Goal: Book appointment/travel/reservation

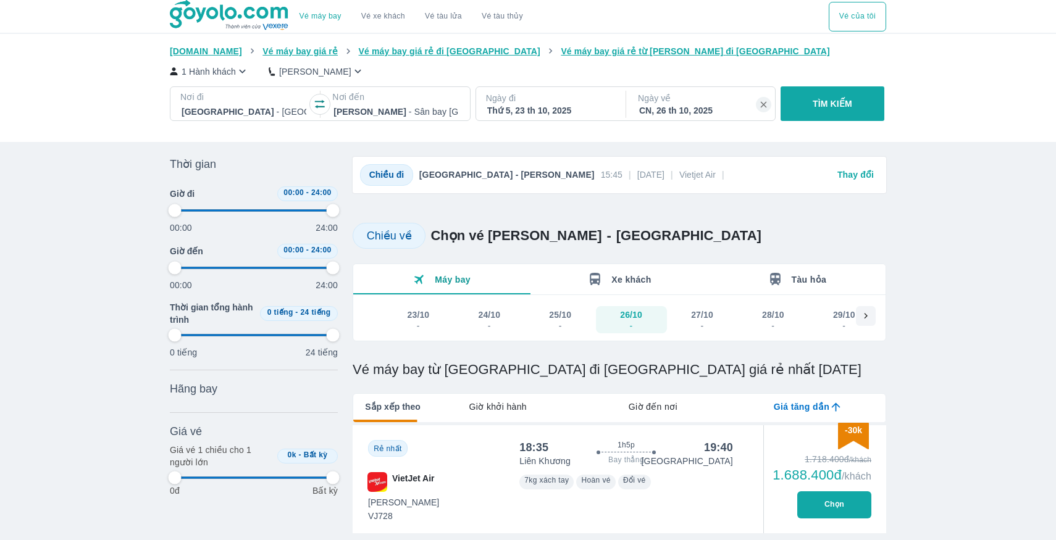
type input "97.9166666666667"
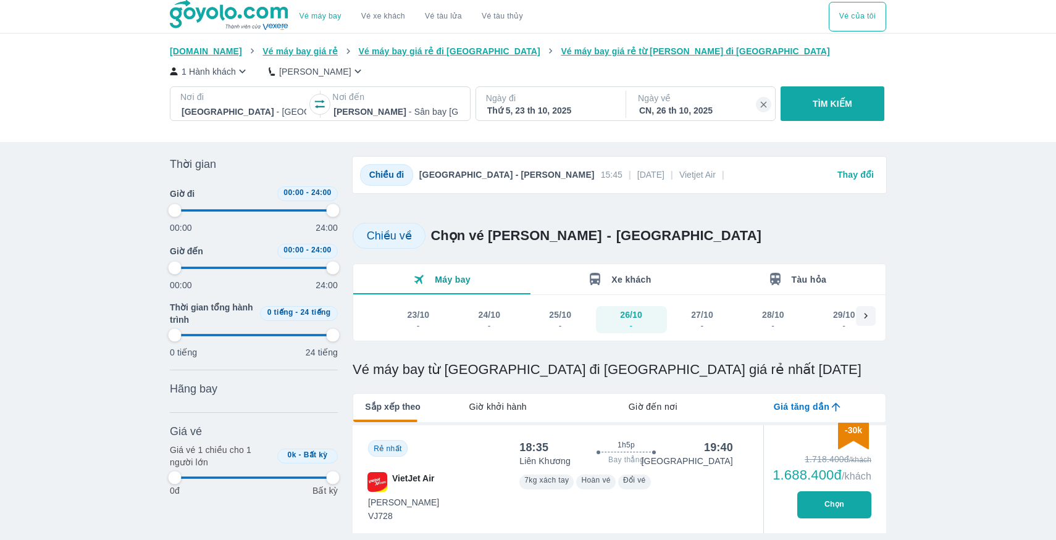
type input "97.9166666666667"
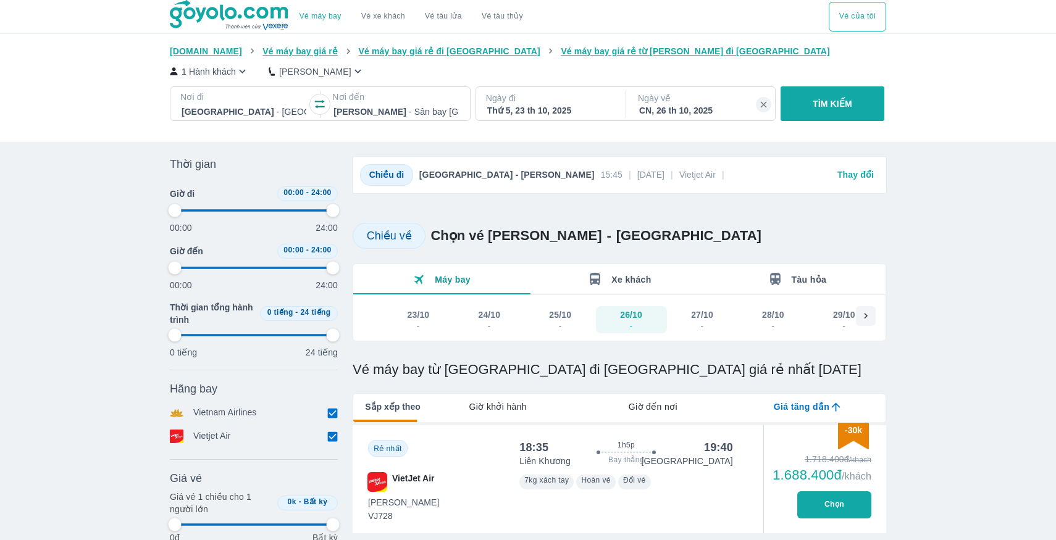
type input "97.9166666666667"
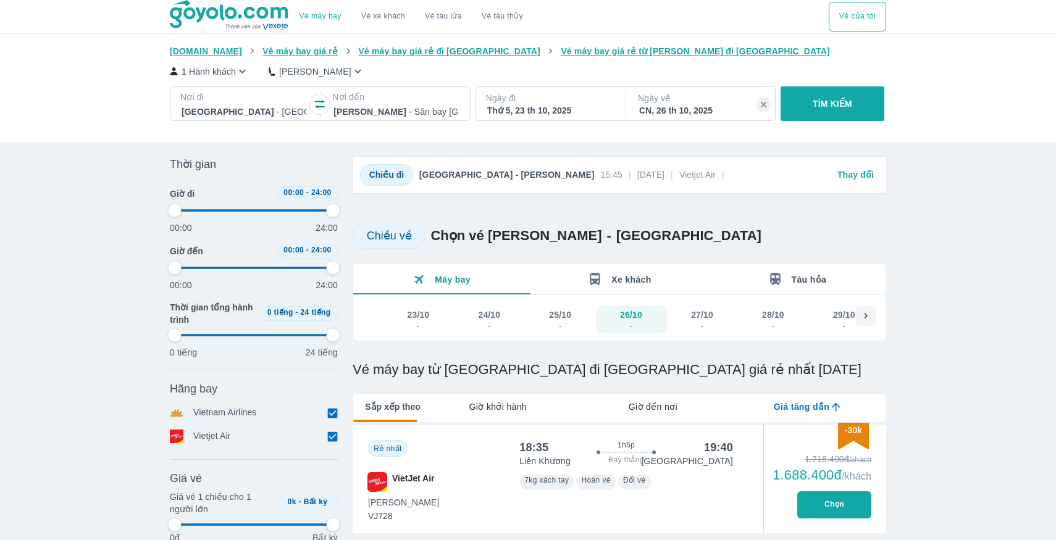
type input "97.9166666666667"
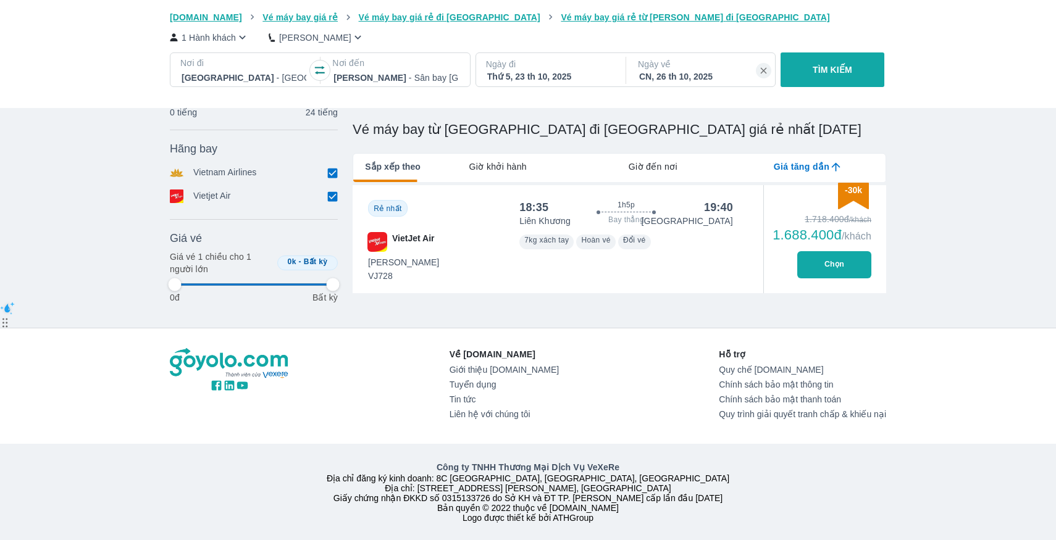
scroll to position [243, 0]
type input "97.9166666666667"
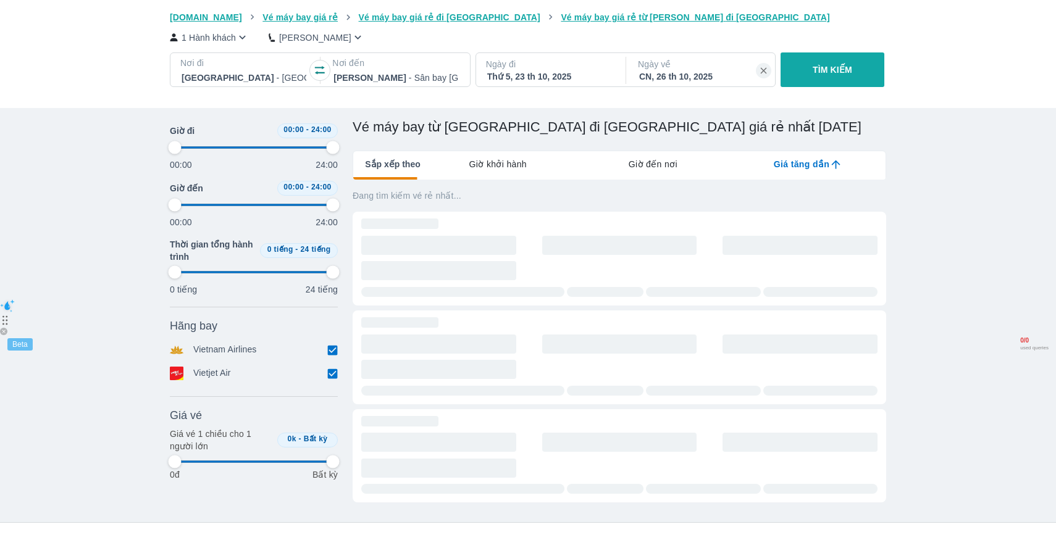
type input "97.9166666666667"
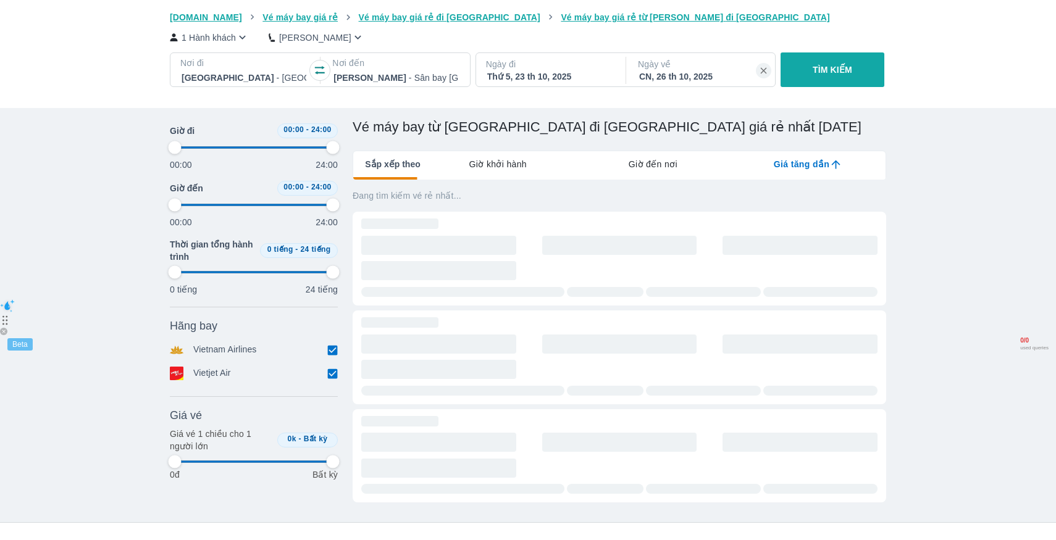
type input "97.9166666666667"
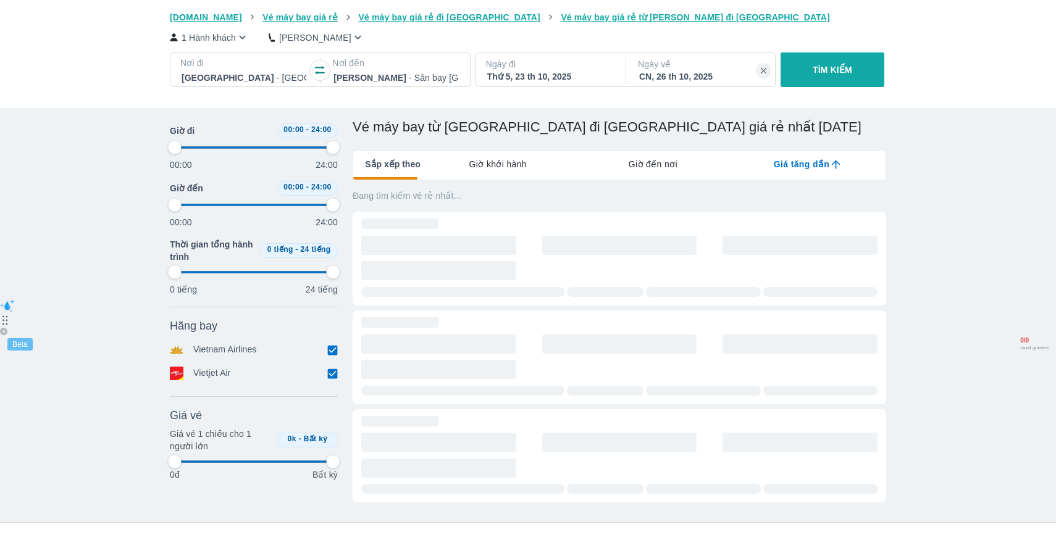
type input "97.9166666666667"
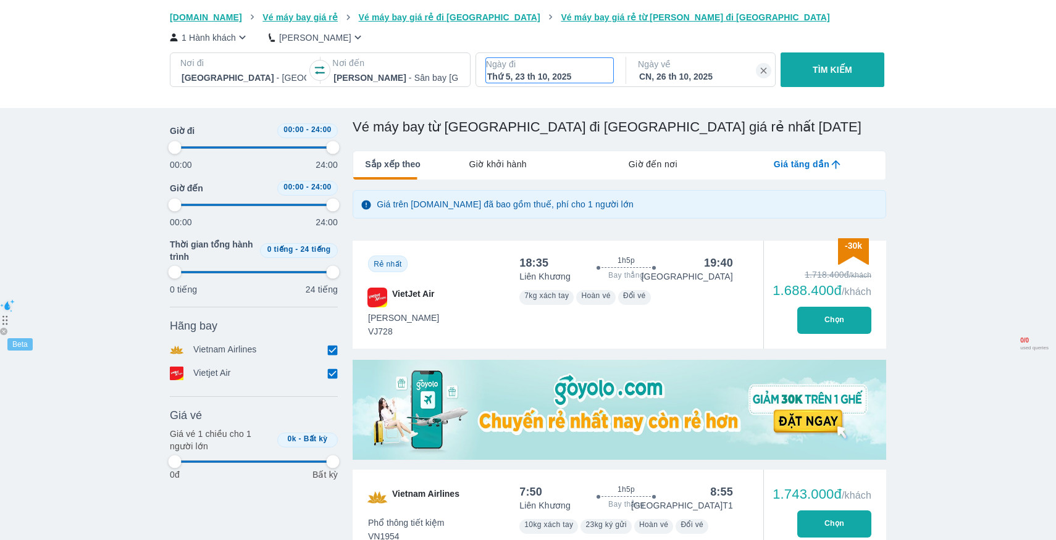
click at [537, 76] on div "Thứ 5, 23 th 10, 2025" at bounding box center [549, 76] width 125 height 12
type input "97.9166666666667"
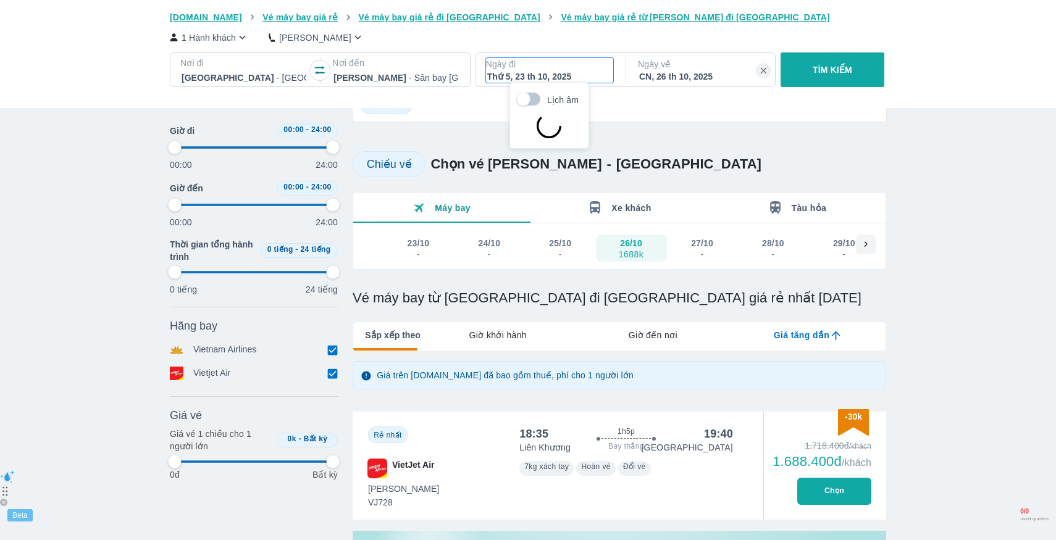
scroll to position [71, 0]
type input "97.9166666666667"
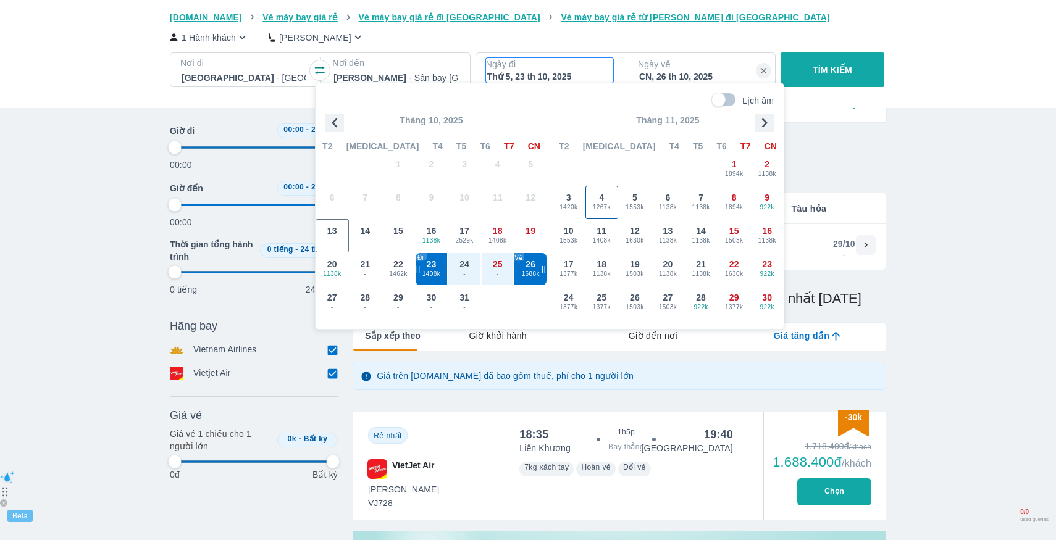
type input "97.9166666666667"
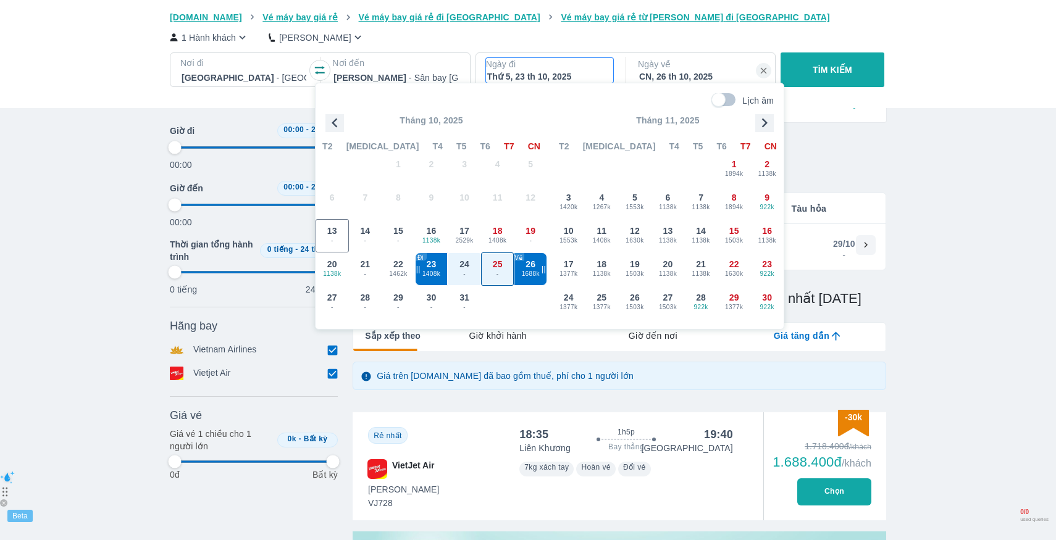
type input "97.9166666666667"
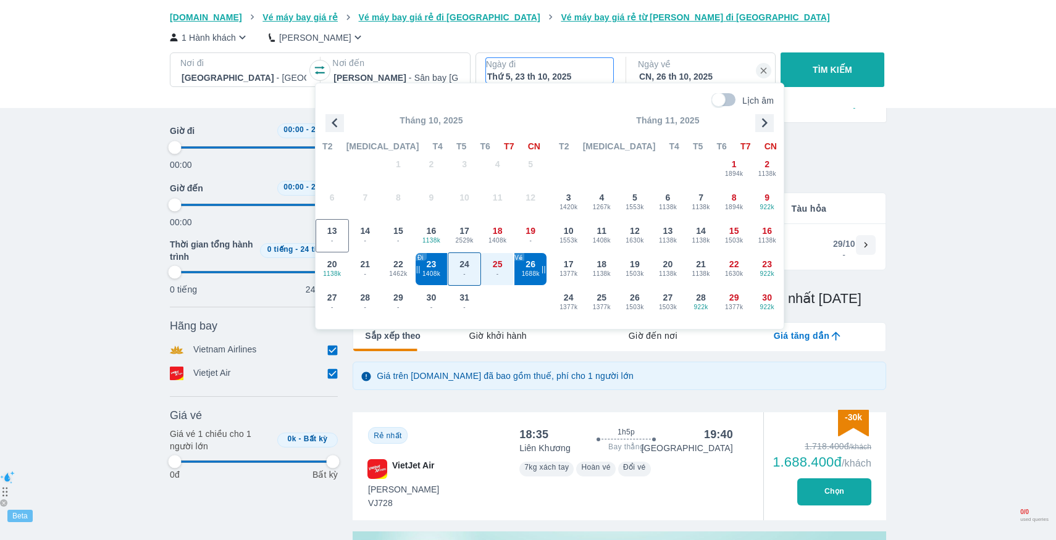
type input "97.9166666666667"
click at [464, 266] on span "24" at bounding box center [464, 264] width 10 height 12
type input "97.9166666666667"
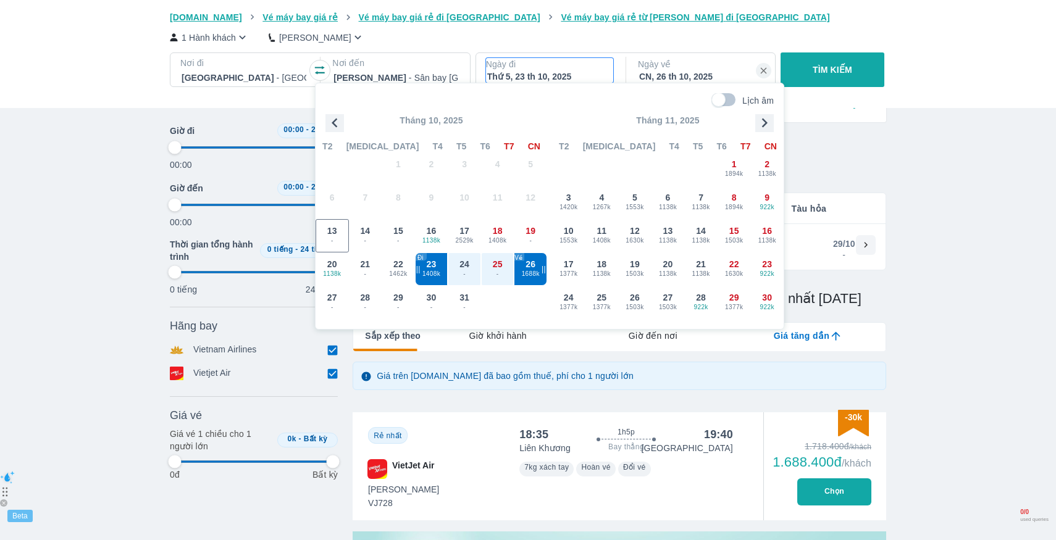
type input "97.9166666666667"
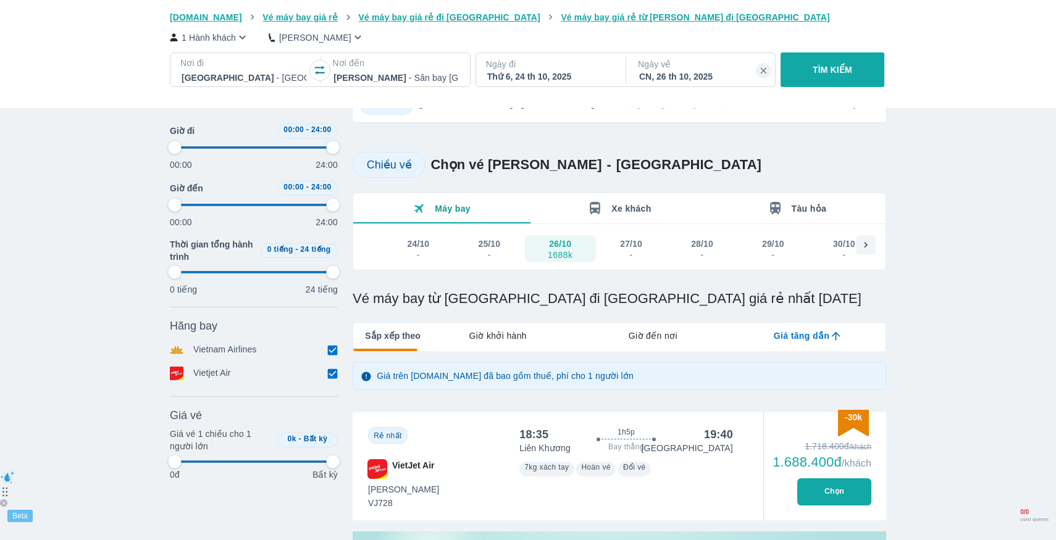
type input "97.9166666666667"
click at [874, 70] on button "TÌM KIẾM" at bounding box center [831, 69] width 103 height 35
type input "97.9166666666667"
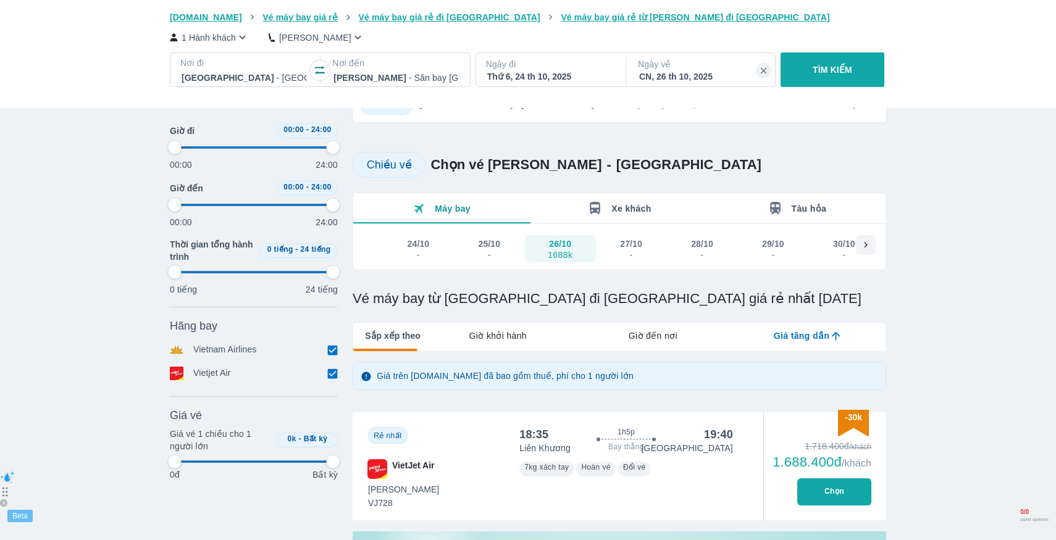
type input "97.9166666666667"
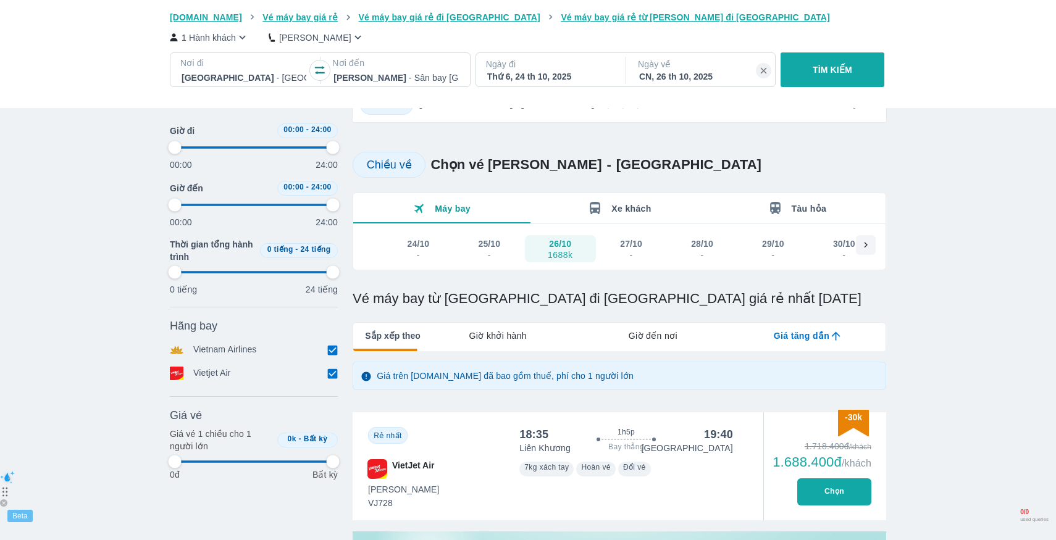
type input "97.9166666666667"
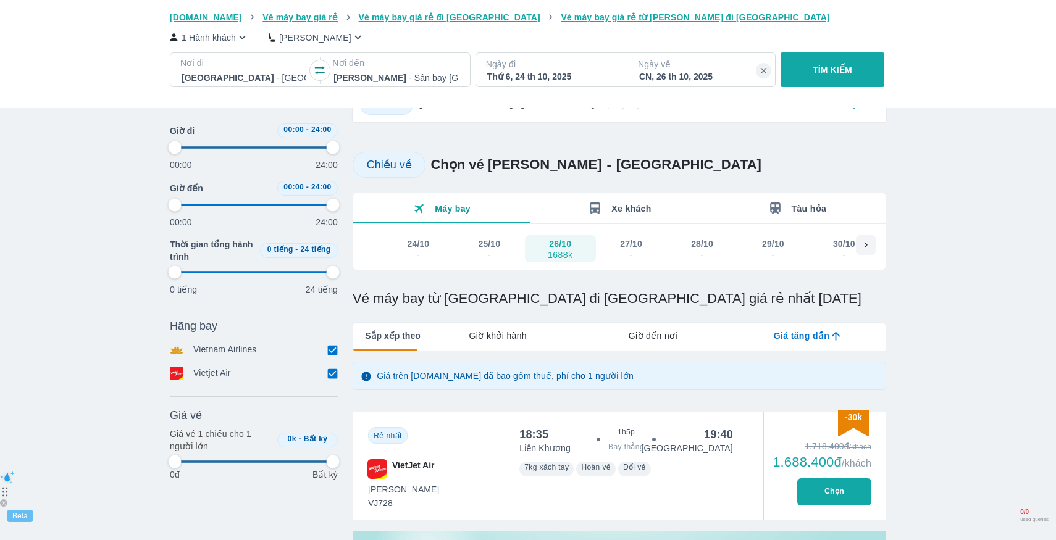
type input "97.9166666666667"
checkbox input "false"
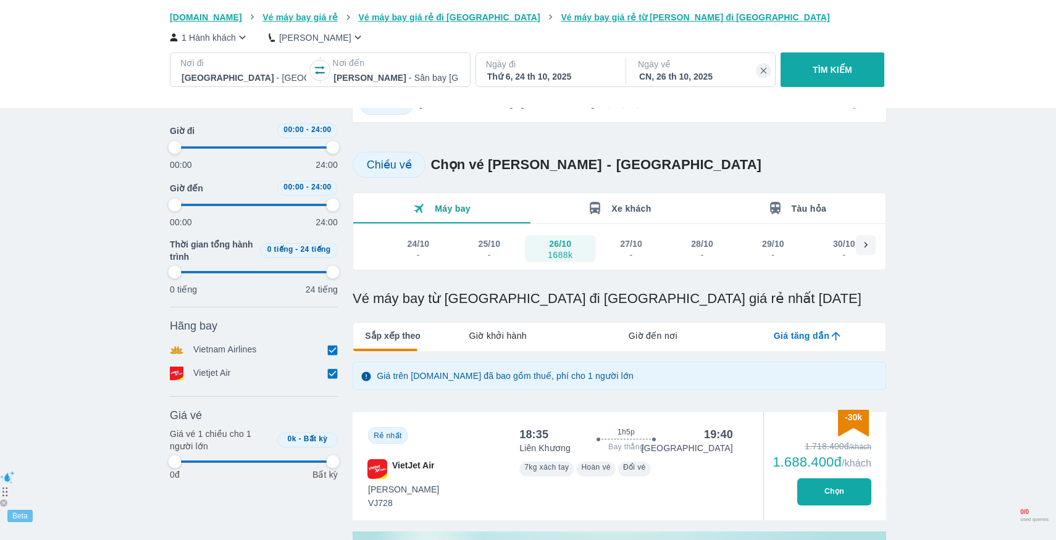
checkbox input "false"
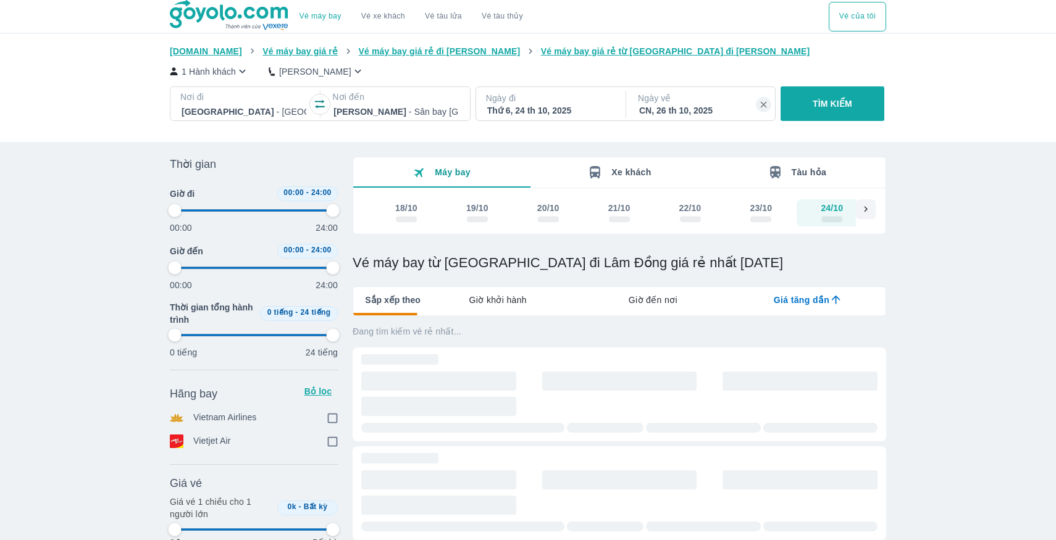
scroll to position [0, 378]
type input "97.9166666666667"
checkbox input "true"
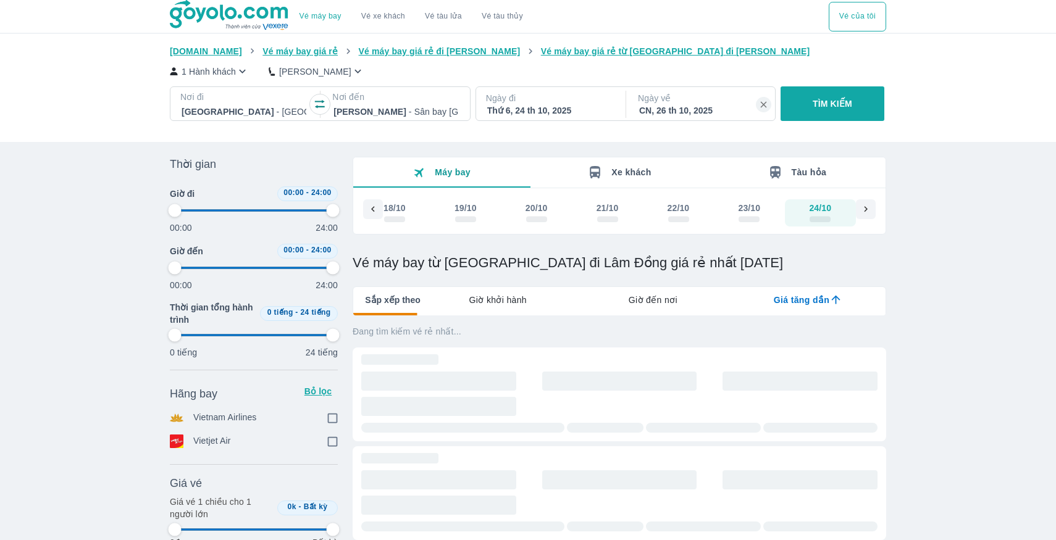
type input "97.9166666666667"
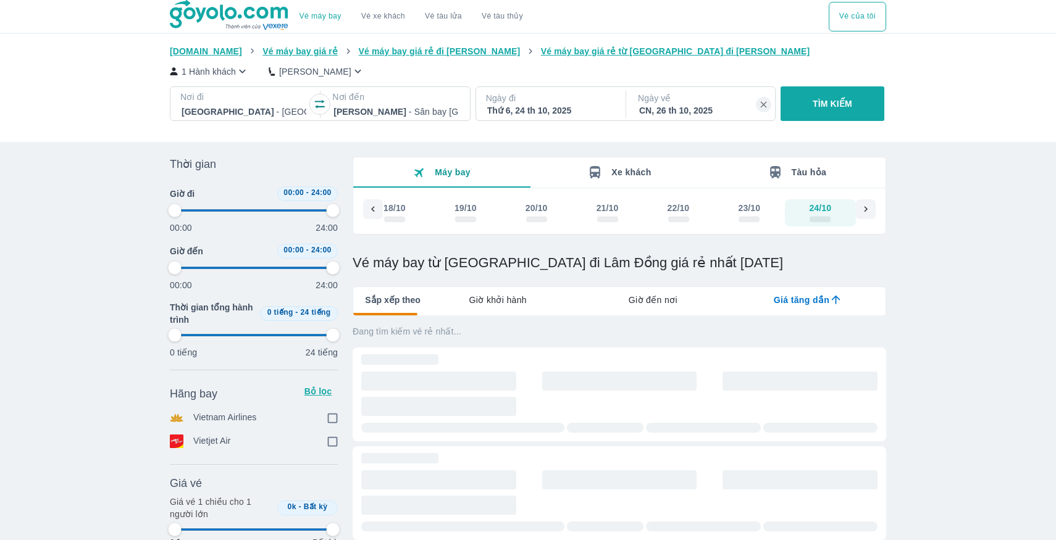
type input "97.9166666666667"
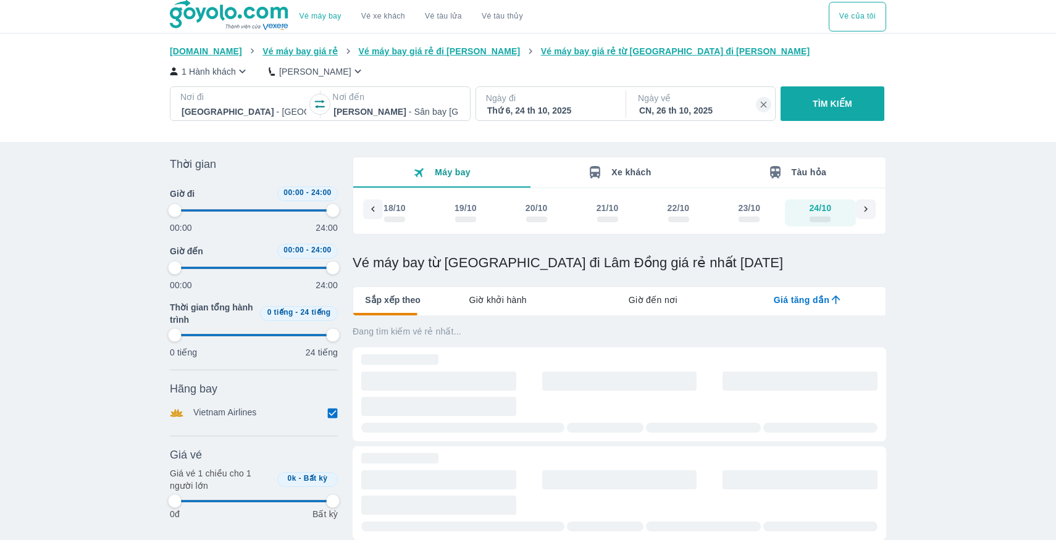
type input "97.9166666666667"
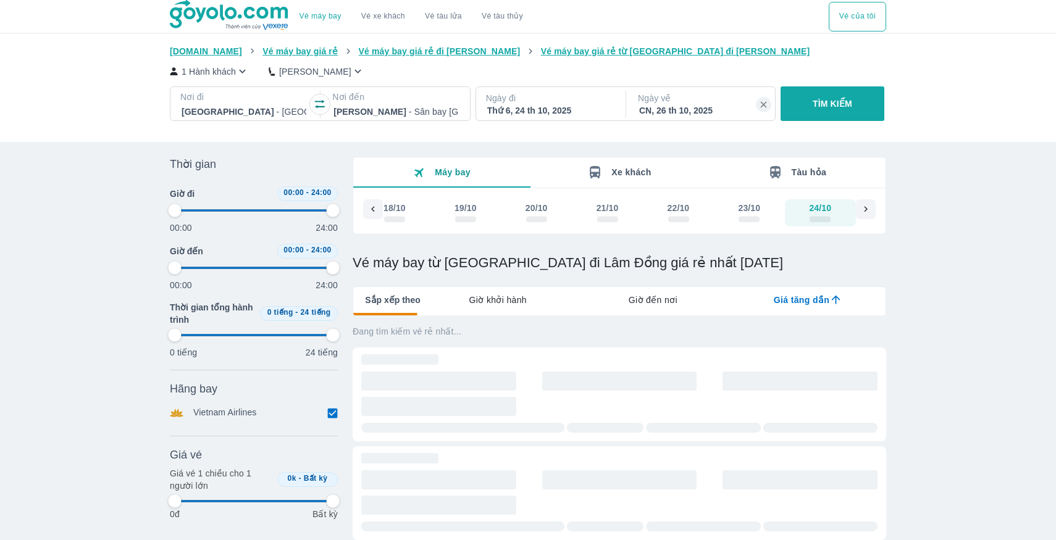
type input "97.9166666666667"
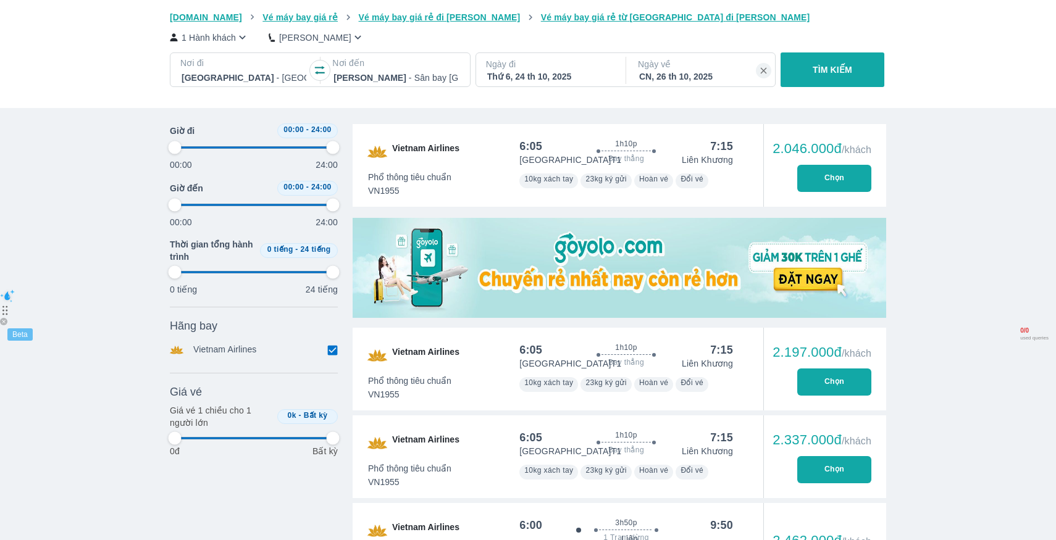
scroll to position [346, 0]
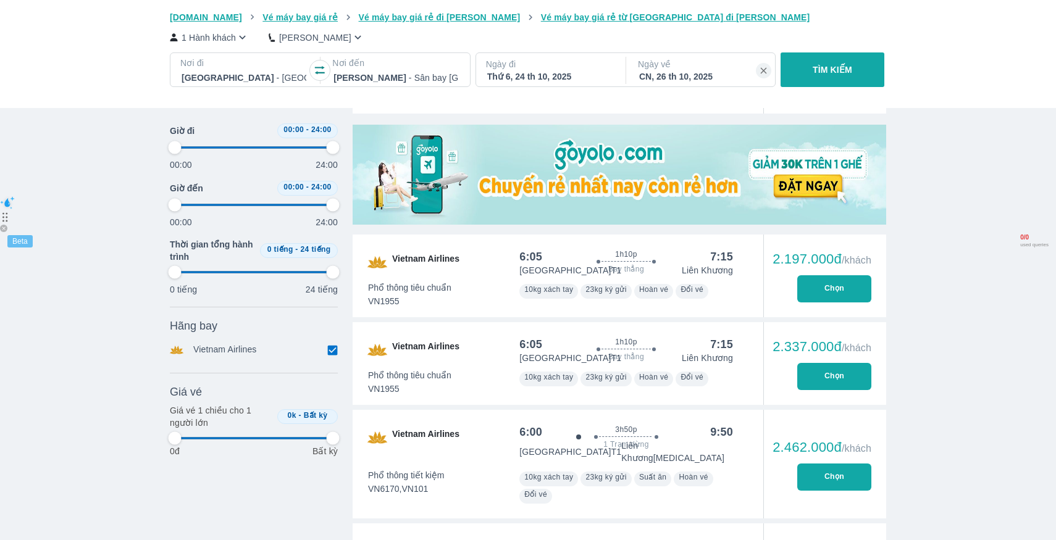
type input "97.9166666666667"
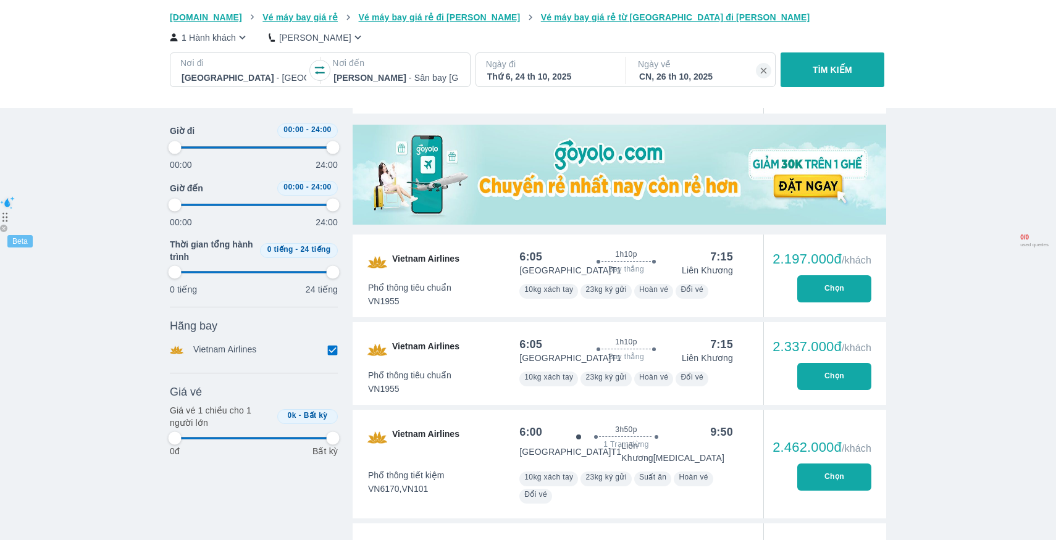
type input "97.9166666666667"
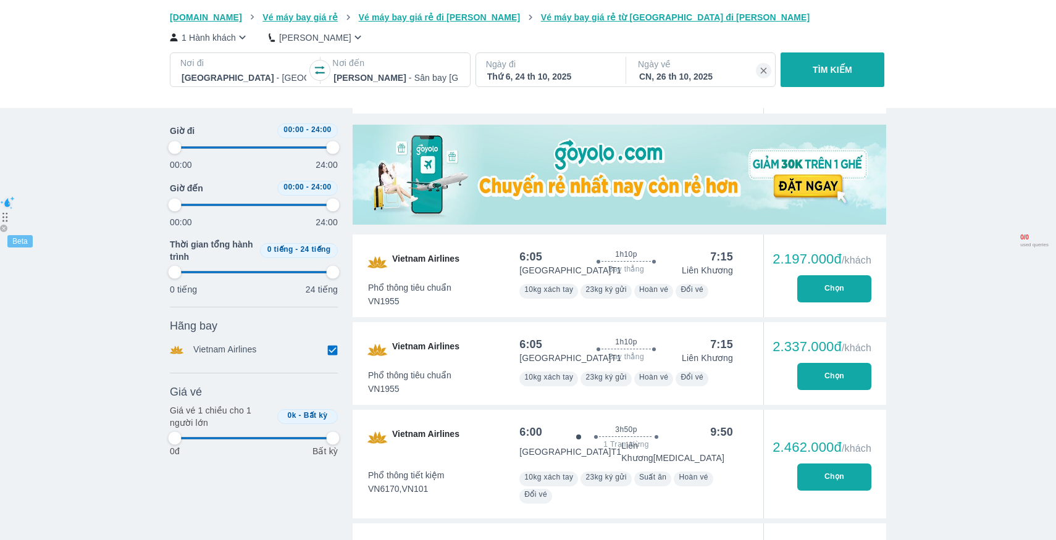
type input "97.9166666666667"
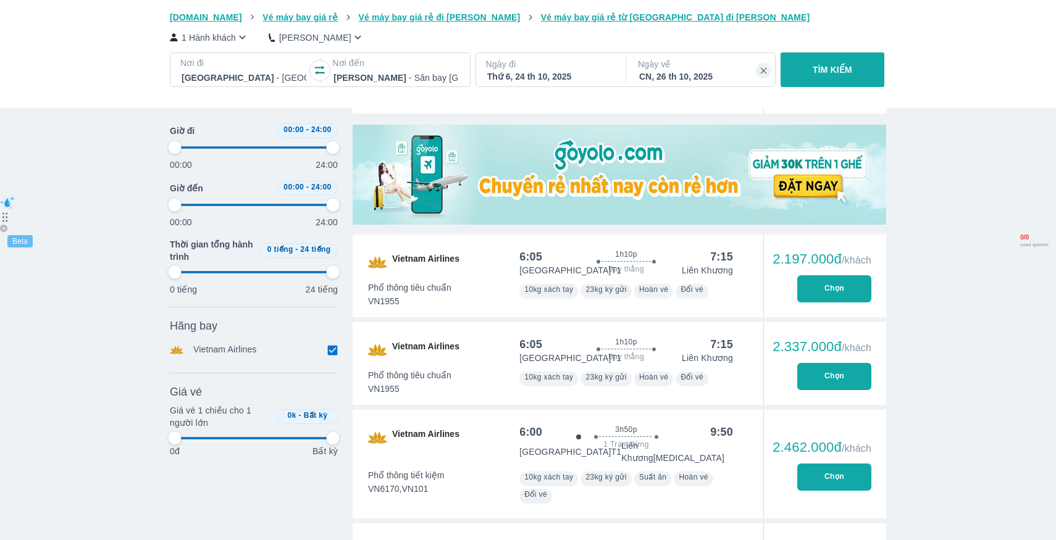
type input "97.9166666666667"
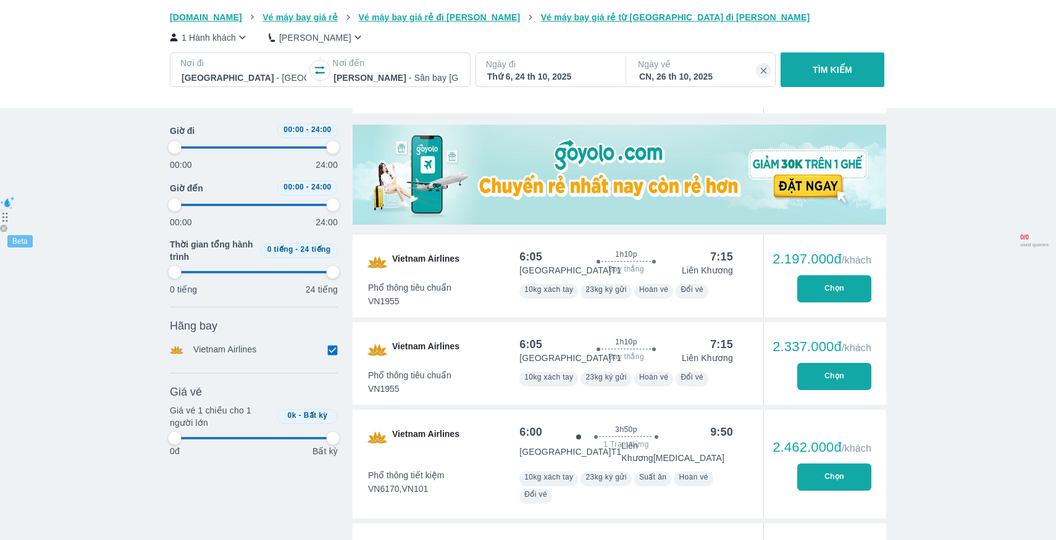
type input "97.9166666666667"
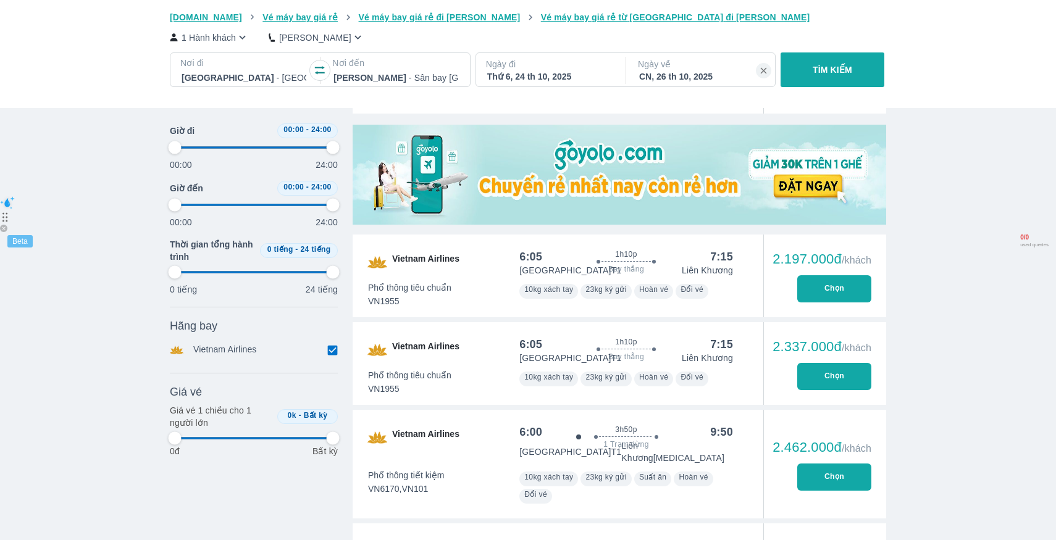
type input "97.9166666666667"
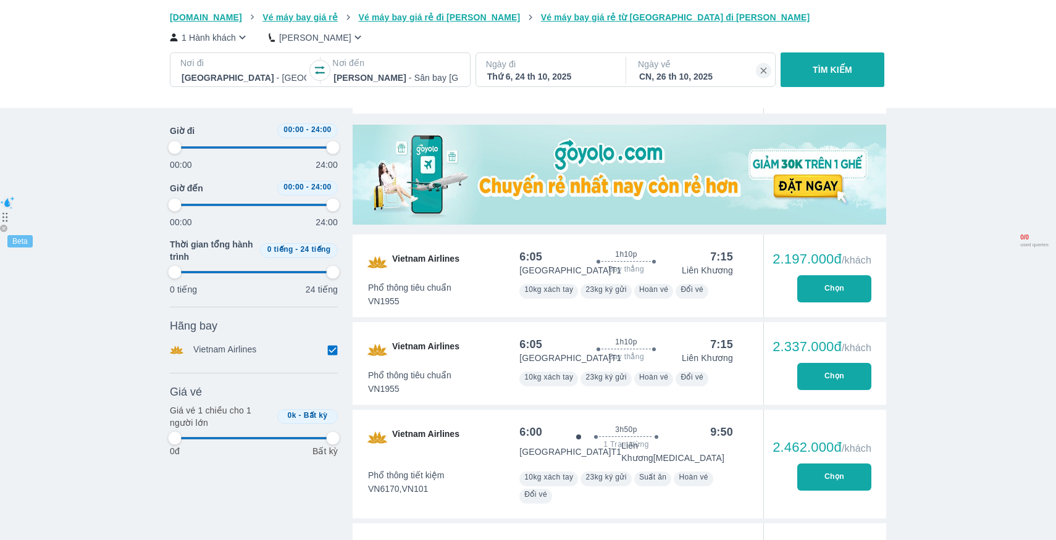
type input "97.9166666666667"
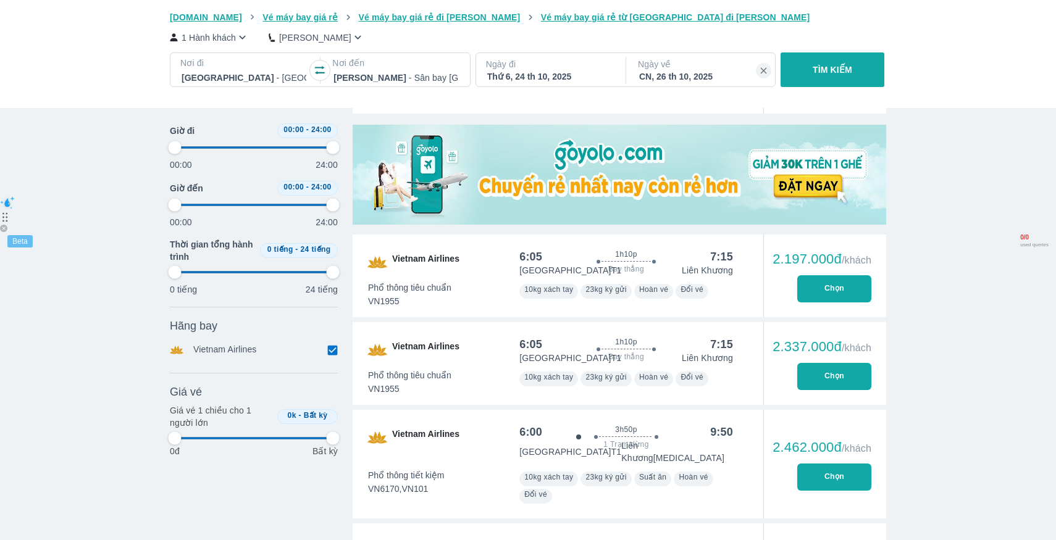
type input "97.9166666666667"
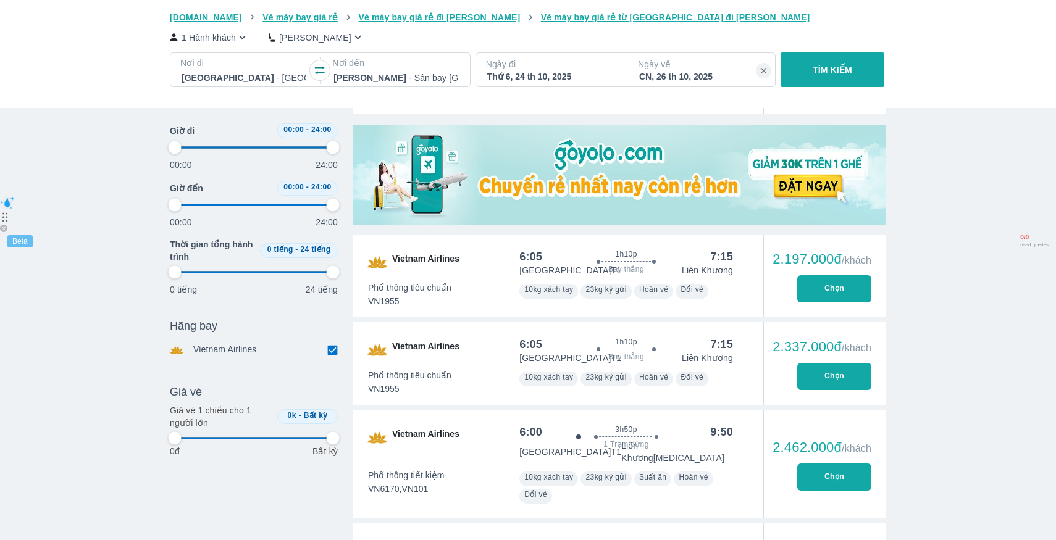
type input "97.9166666666667"
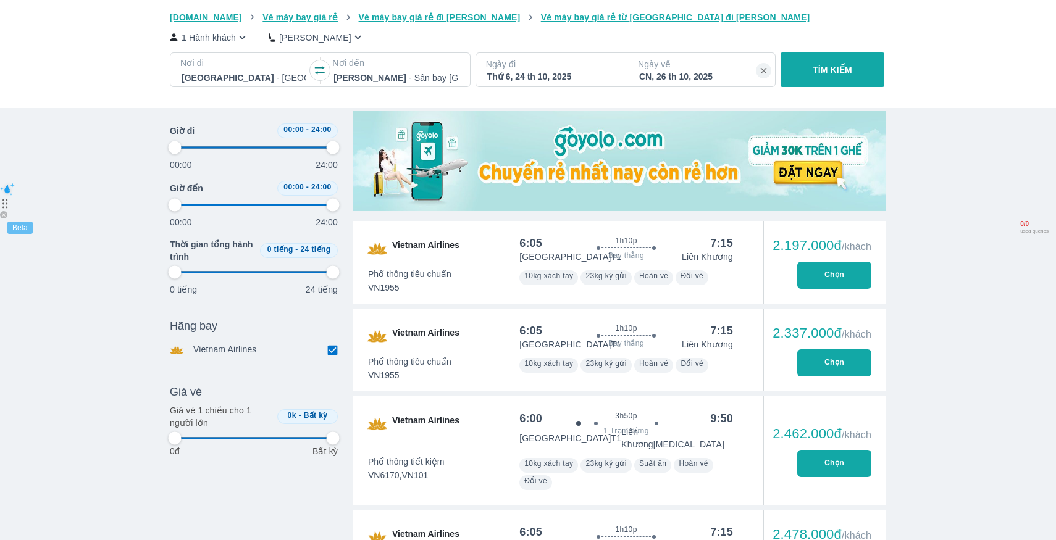
type input "97.9166666666667"
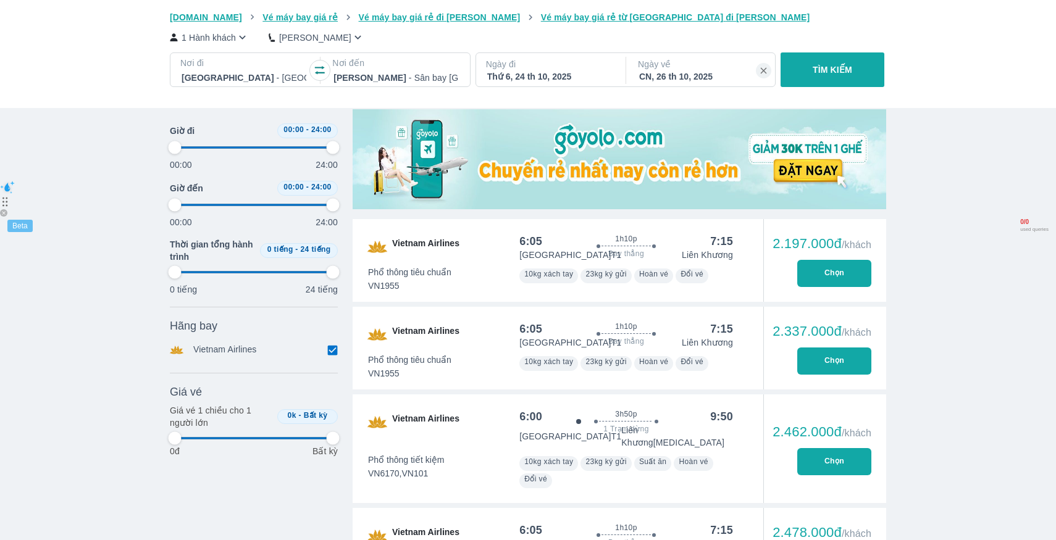
type input "97.9166666666667"
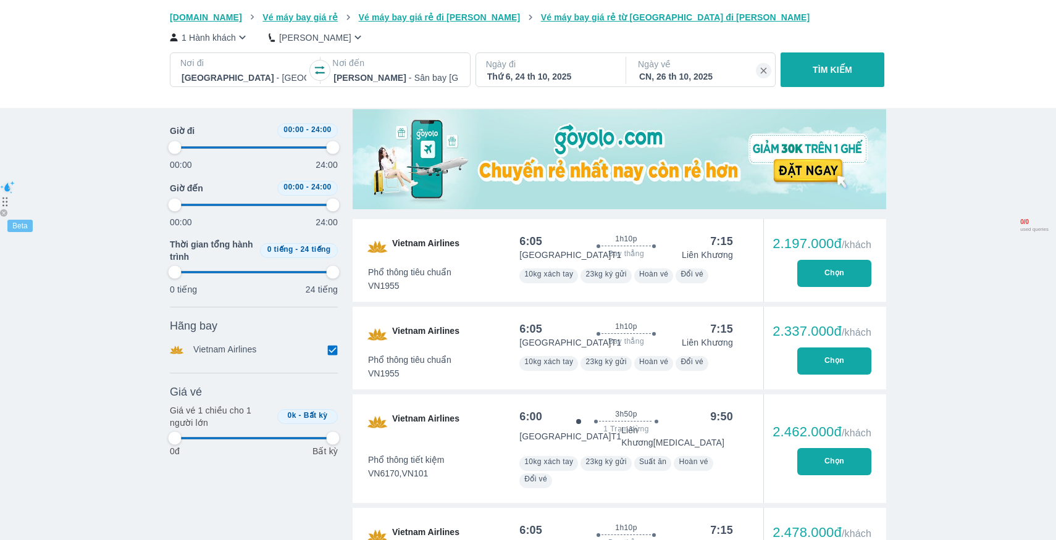
type input "97.9166666666667"
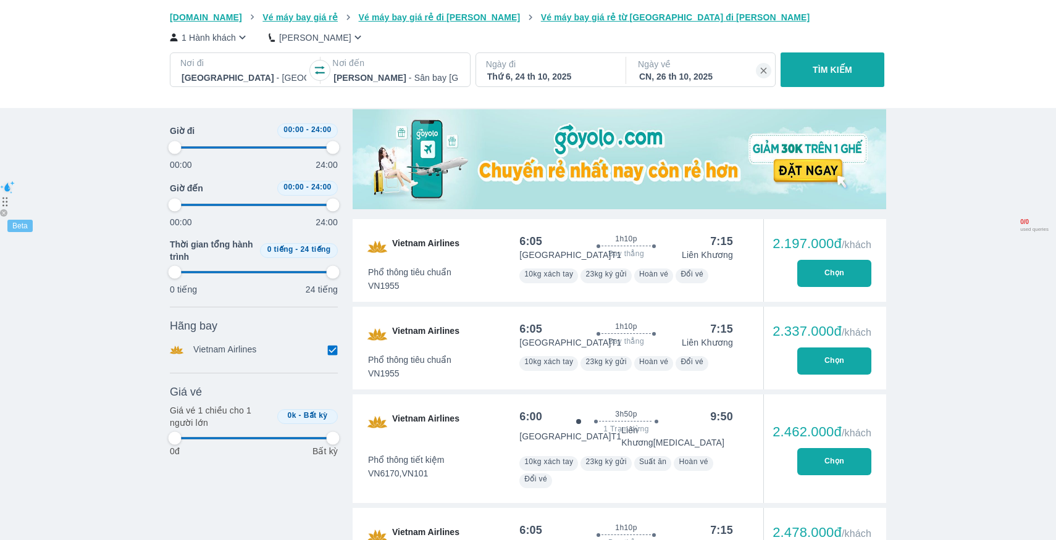
type input "97.9166666666667"
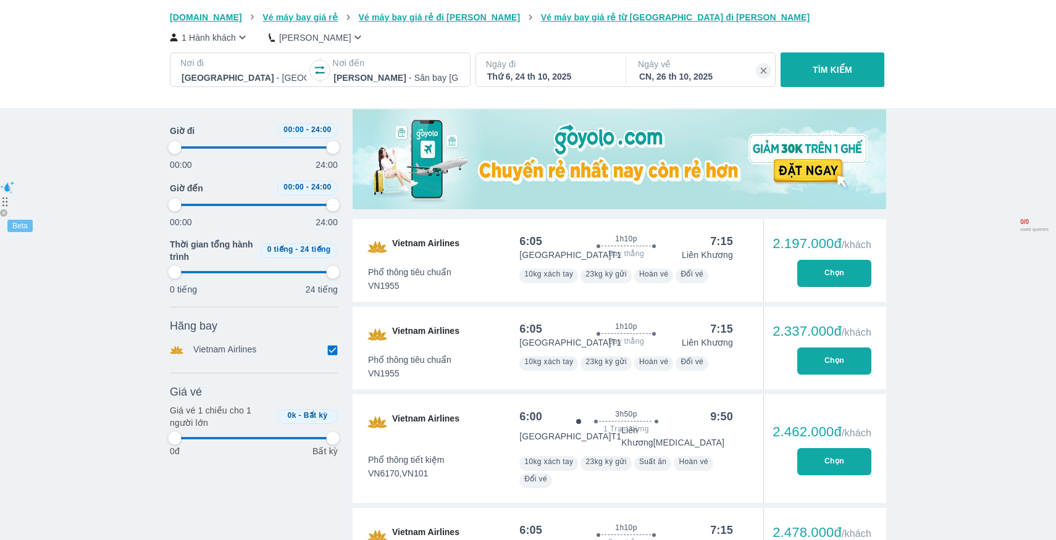
type input "97.9166666666667"
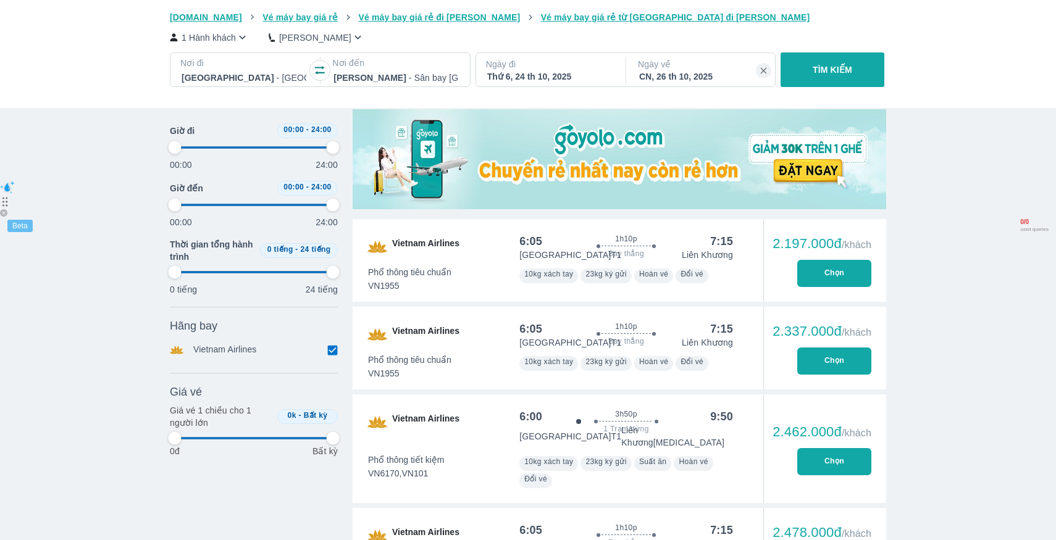
type input "97.9166666666667"
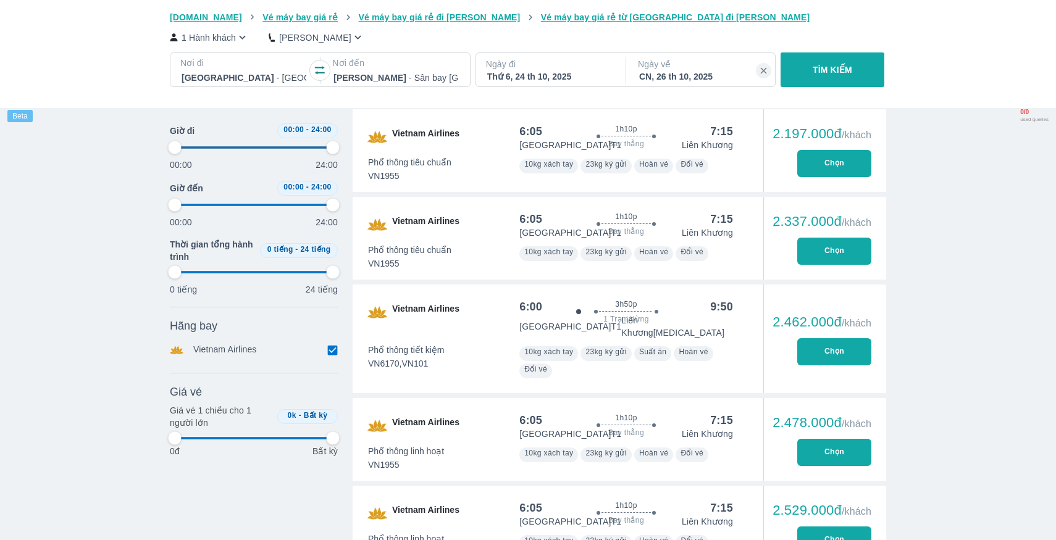
type input "97.9166666666667"
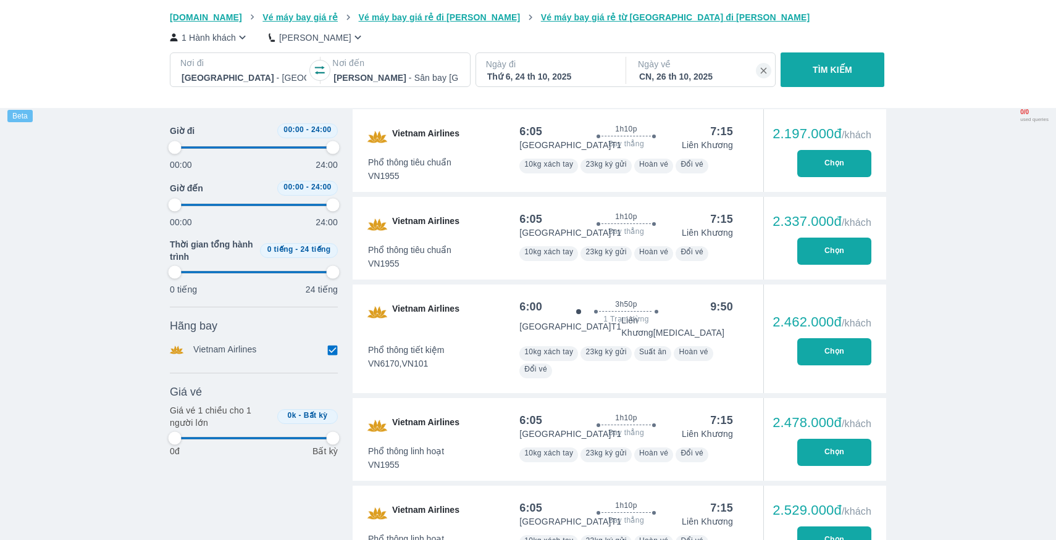
type input "97.9166666666667"
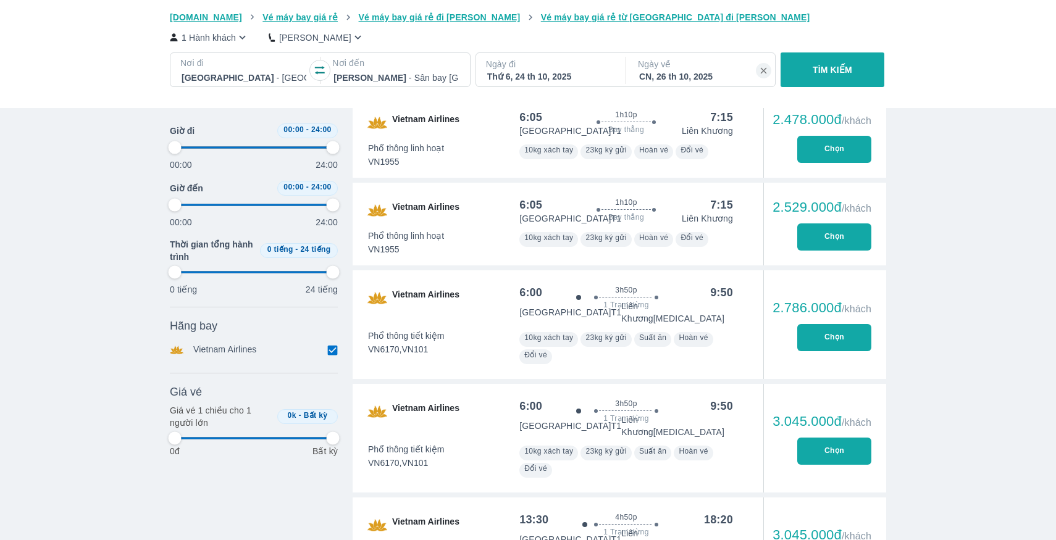
scroll to position [880, 0]
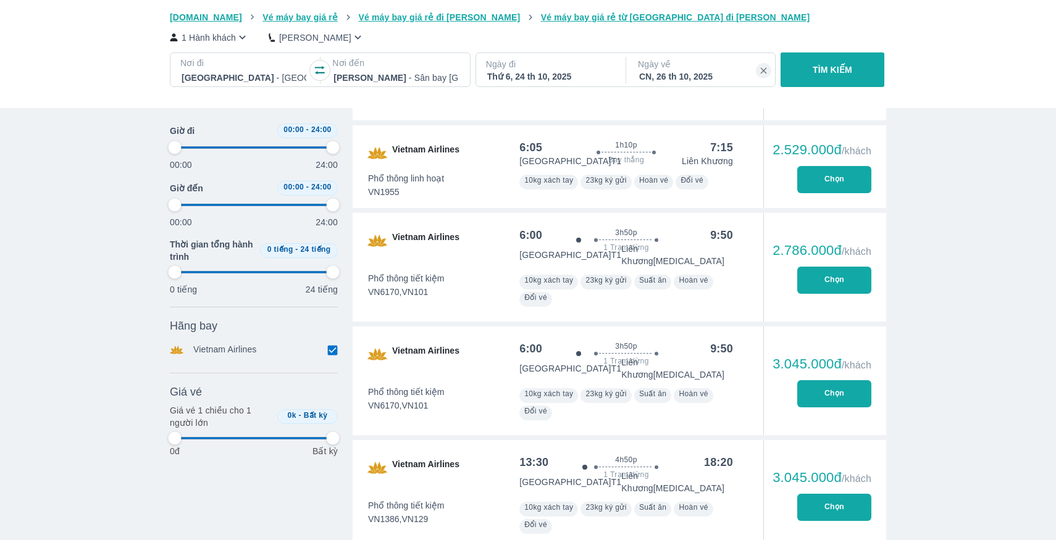
type input "97.9166666666667"
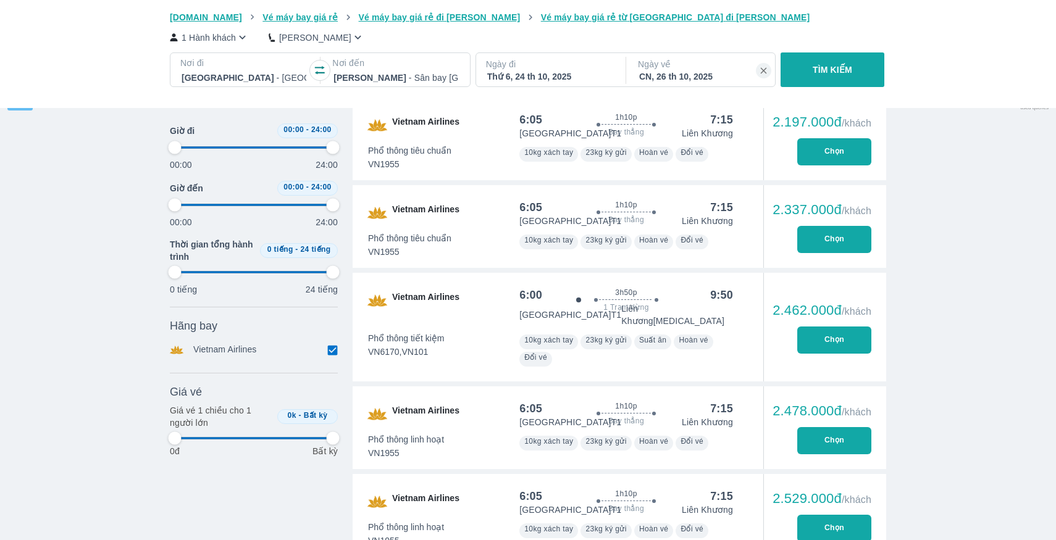
type input "97.9166666666667"
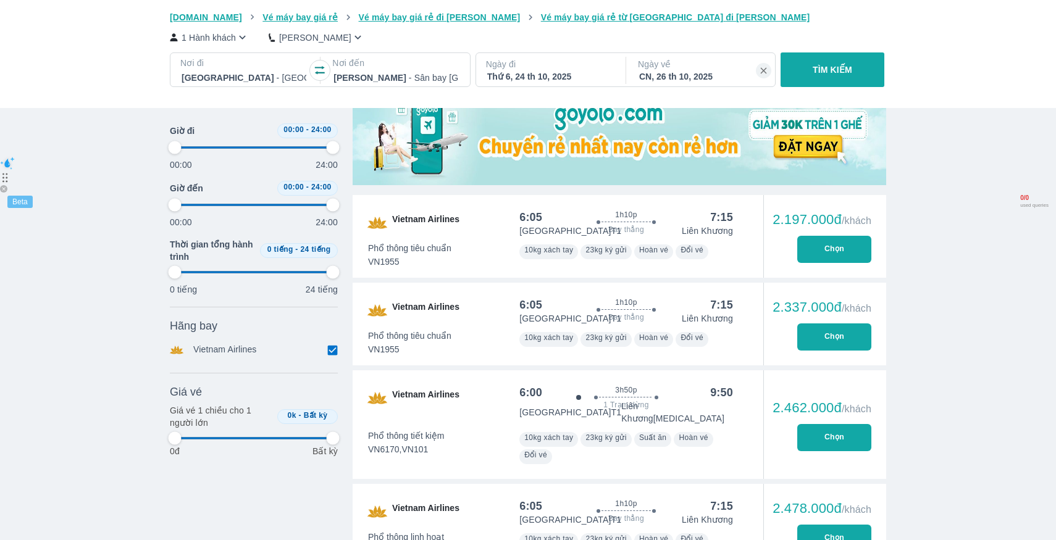
type input "97.9166666666667"
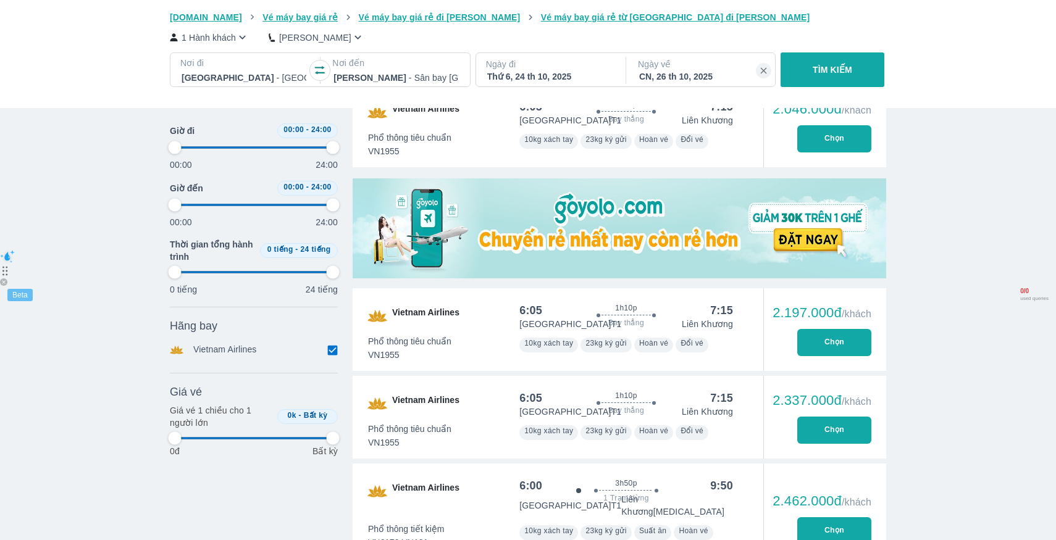
type input "97.9166666666667"
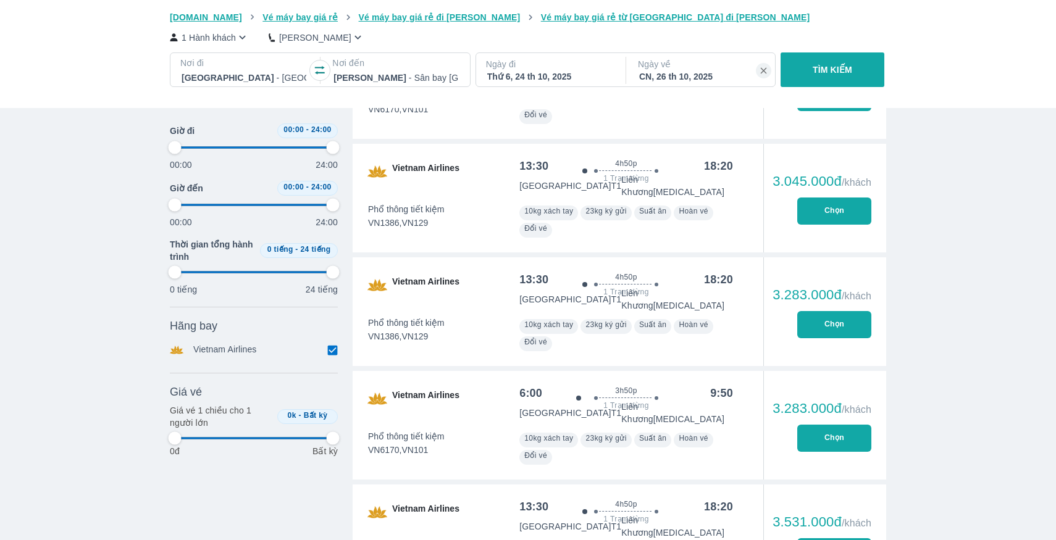
type input "97.9166666666667"
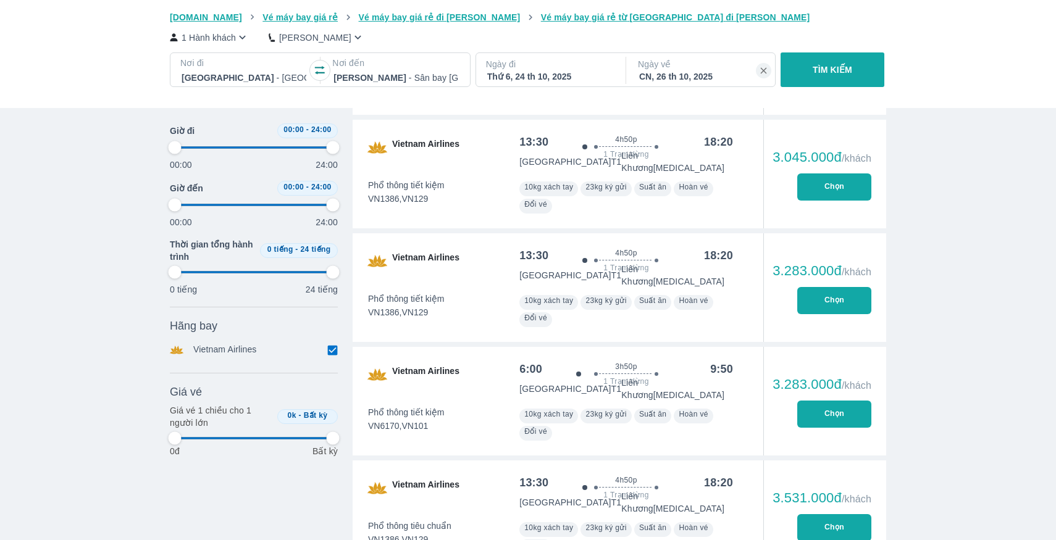
type input "97.9166666666667"
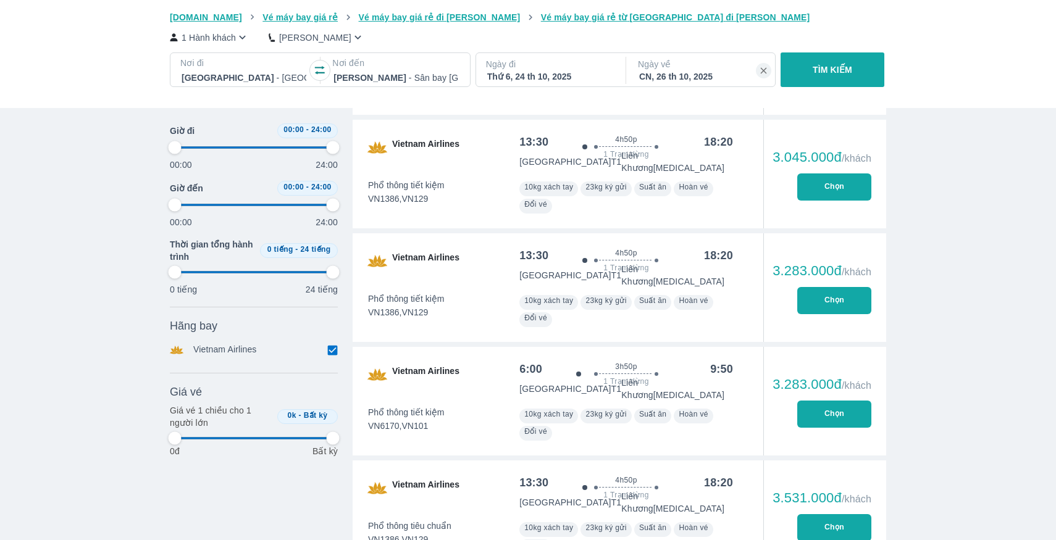
type input "97.9166666666667"
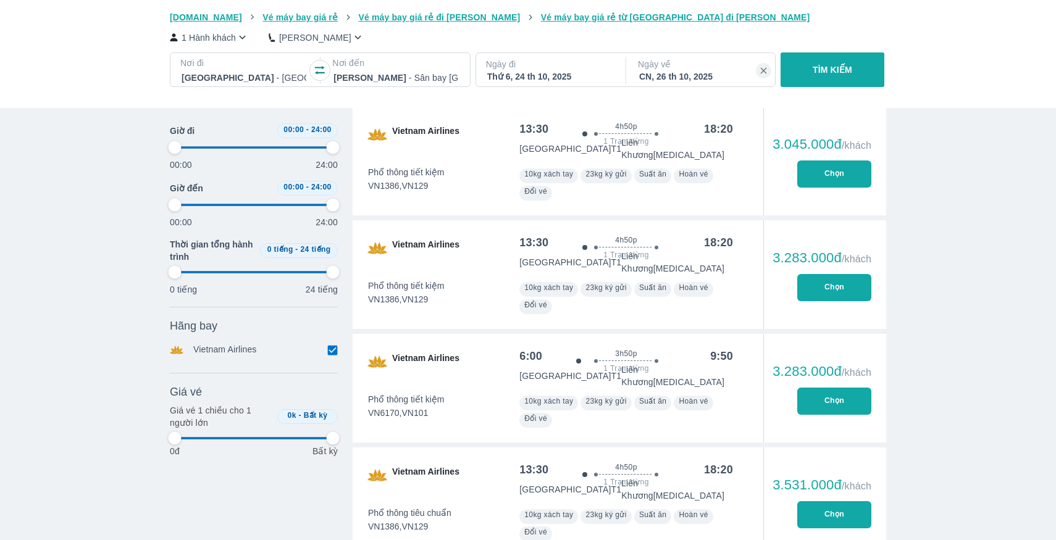
scroll to position [1166, 0]
type input "97.9166666666667"
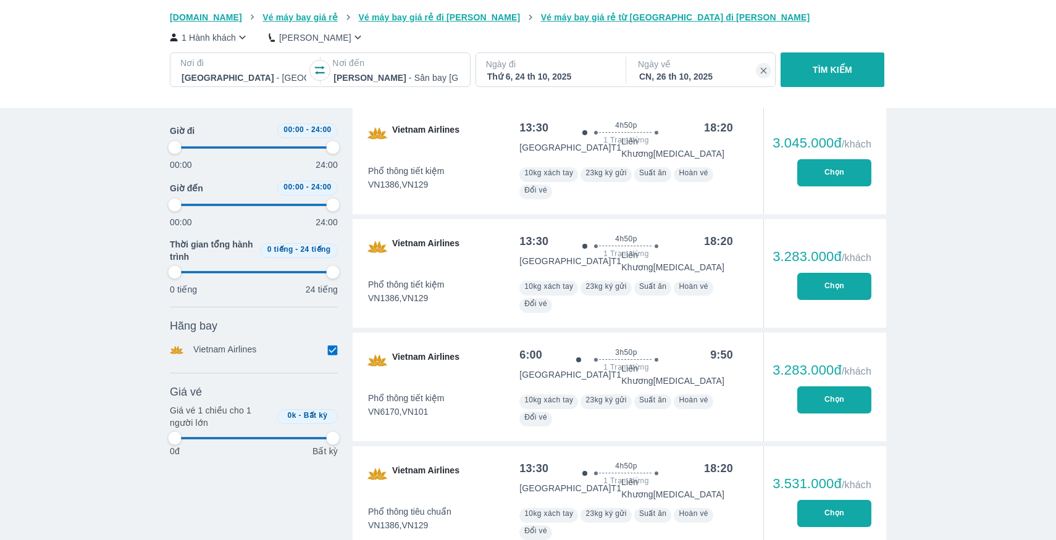
type input "97.9166666666667"
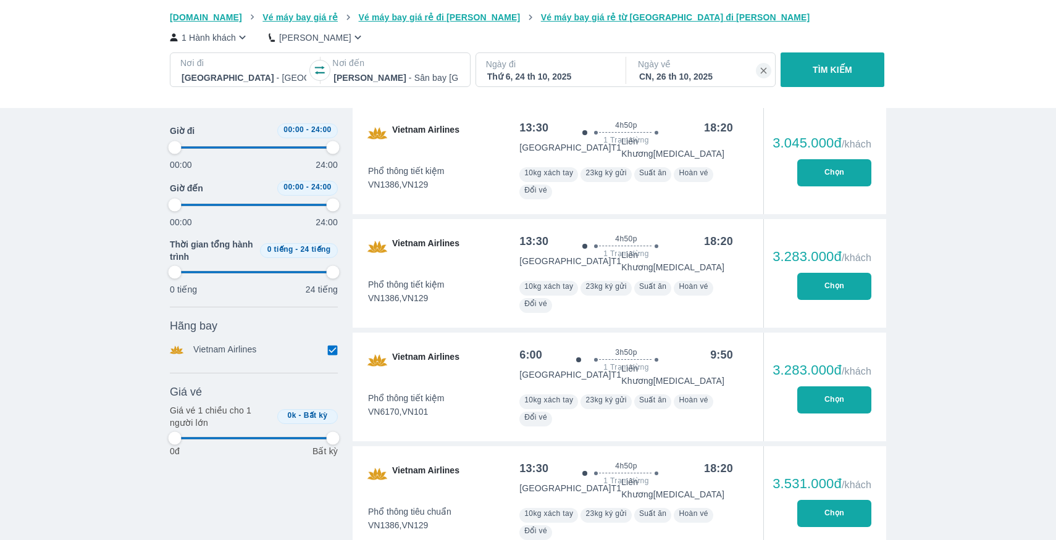
type input "97.9166666666667"
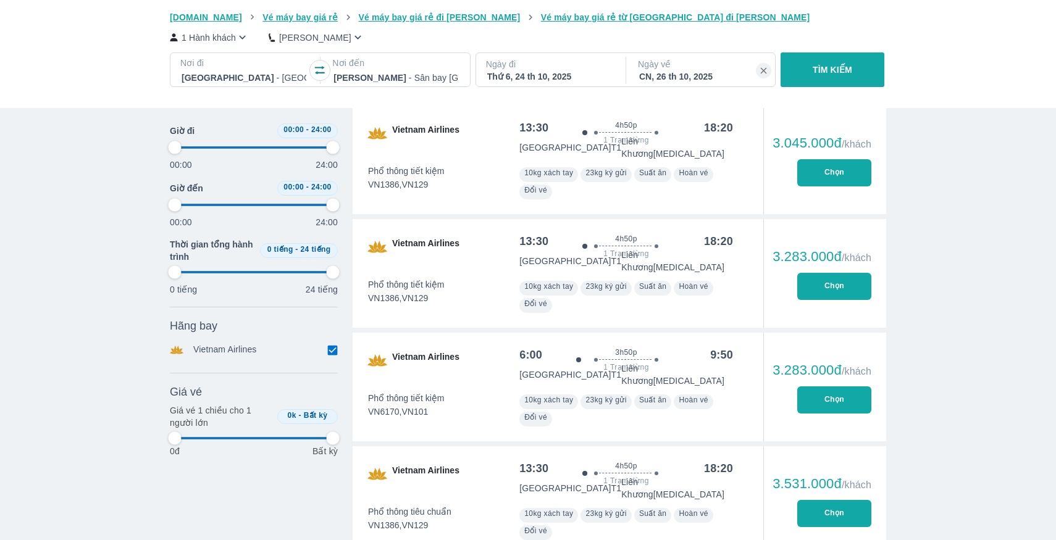
type input "97.9166666666667"
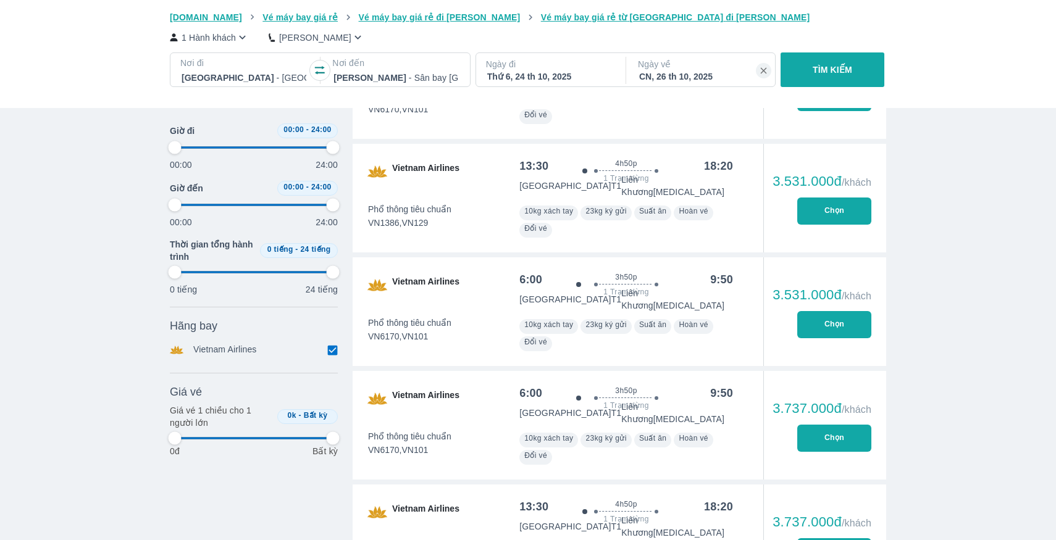
type input "97.9166666666667"
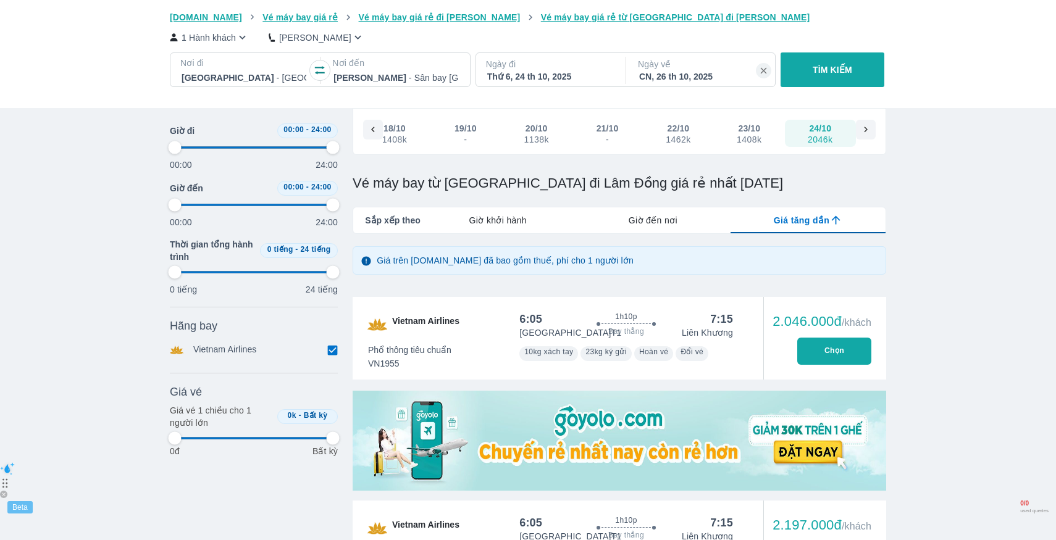
scroll to position [109, 0]
